Goal: Task Accomplishment & Management: Manage account settings

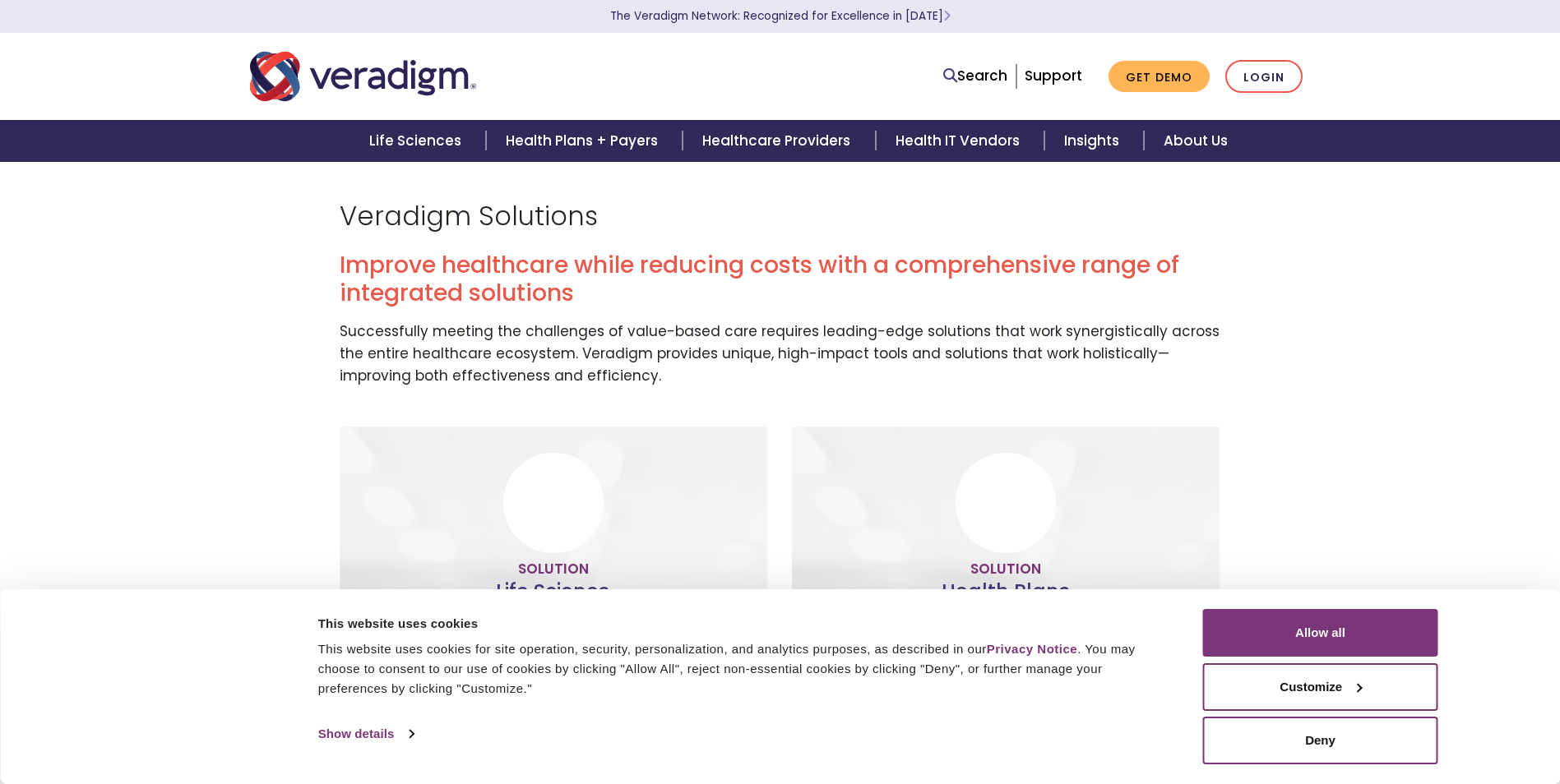
click at [1361, 635] on button "Allow all" at bounding box center [1321, 633] width 236 height 48
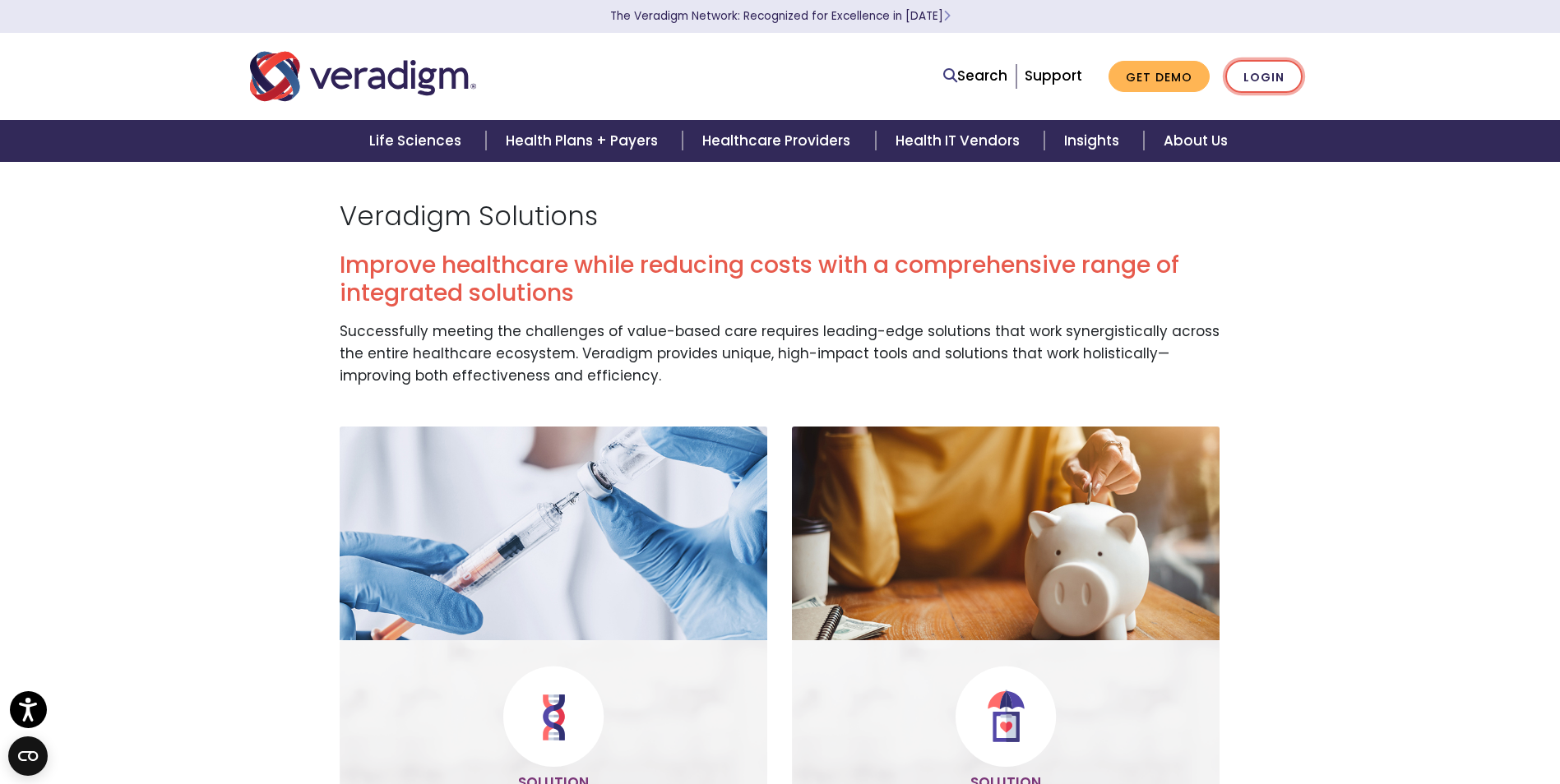
click at [1264, 76] on link "Login" at bounding box center [1264, 77] width 78 height 34
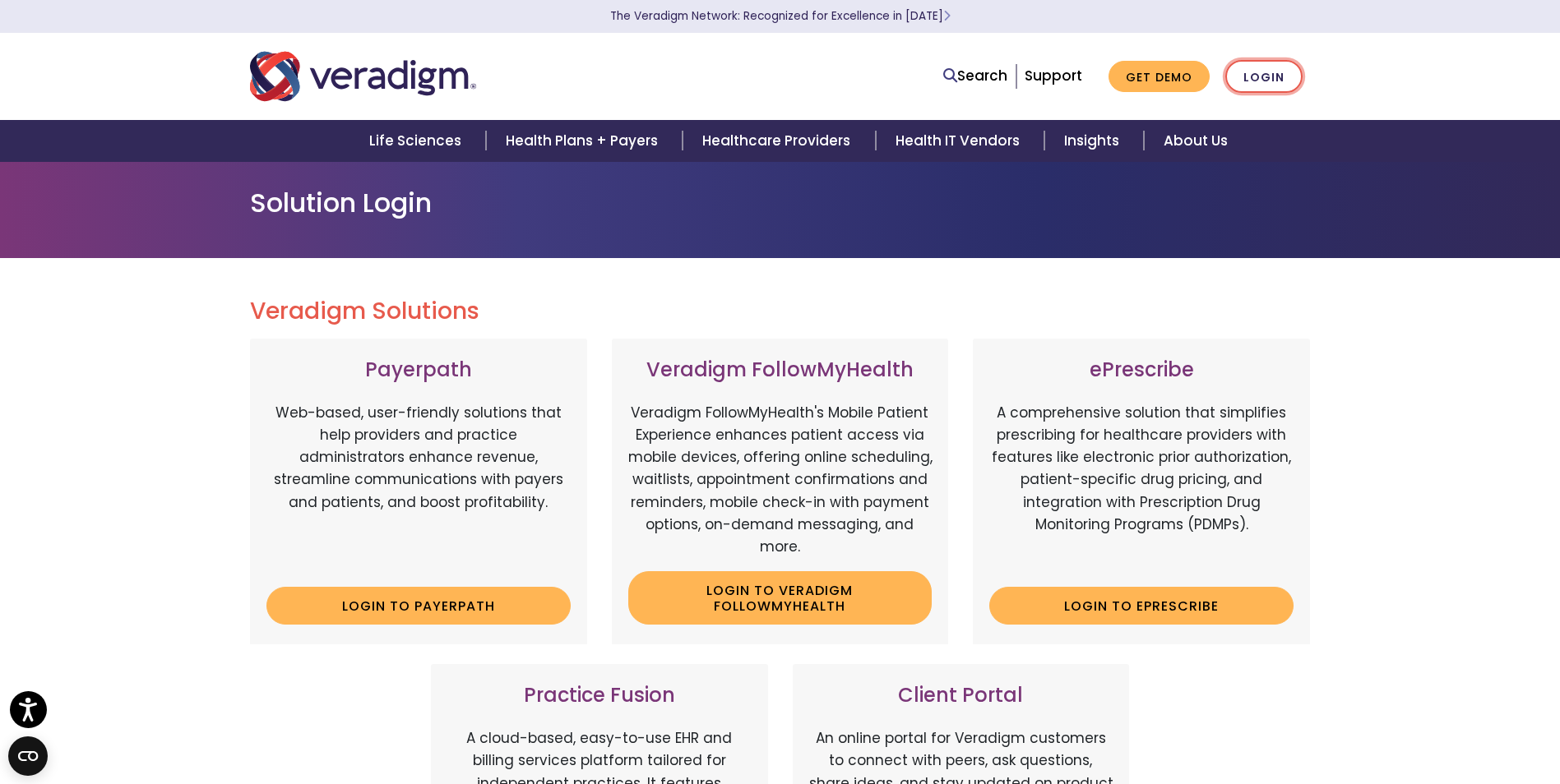
click at [1249, 73] on link "Login" at bounding box center [1264, 77] width 78 height 34
